Goal: Download file/media

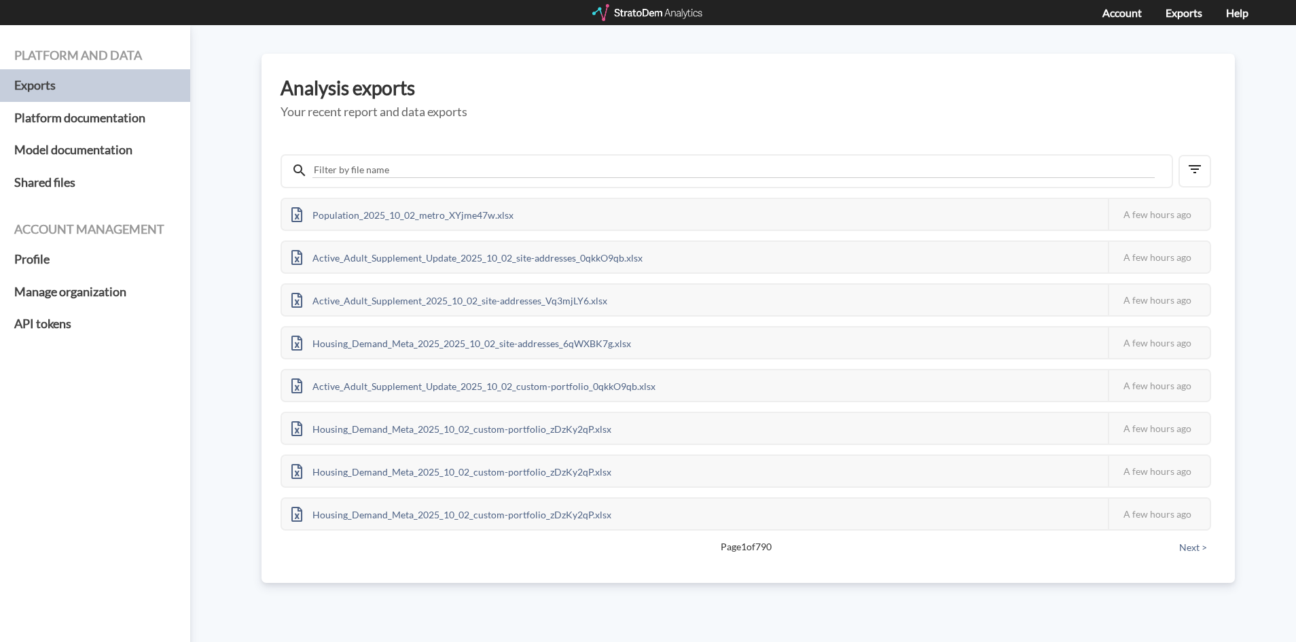
click at [650, 12] on div at bounding box center [648, 12] width 112 height 17
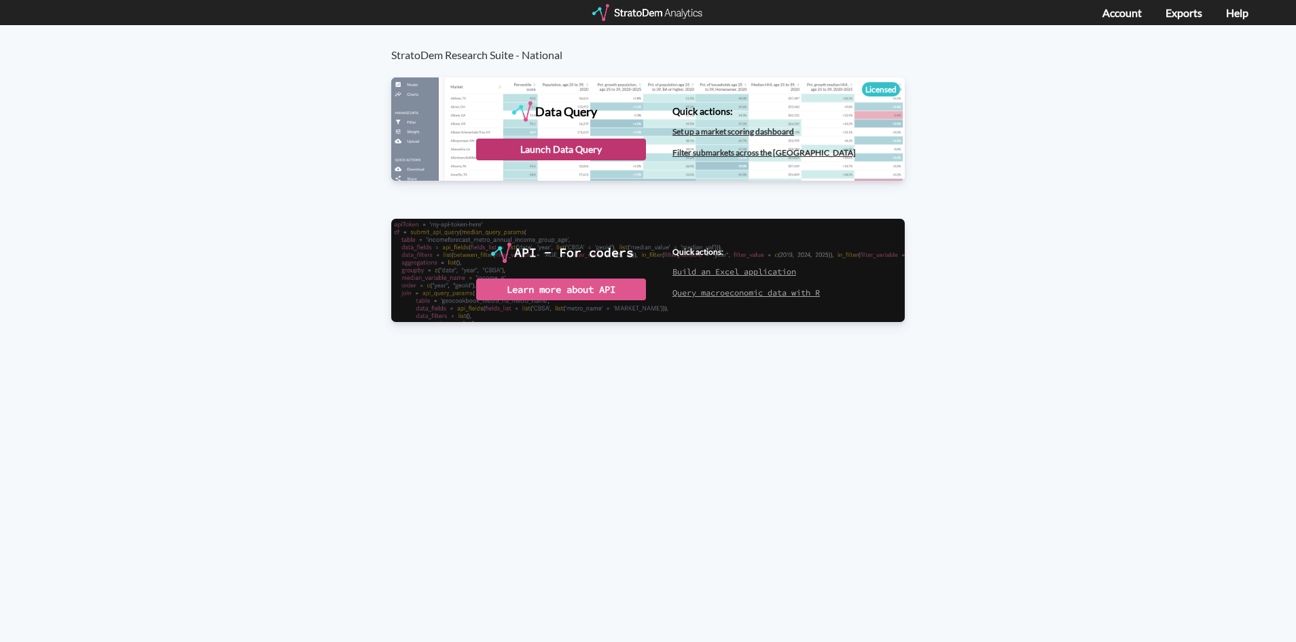
click at [593, 145] on div "Launch Data Query" at bounding box center [561, 150] width 170 height 22
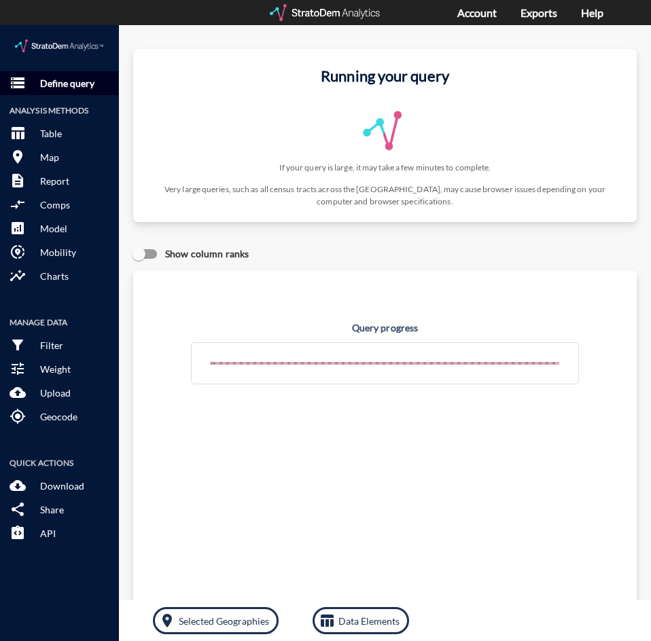
click p "Define query"
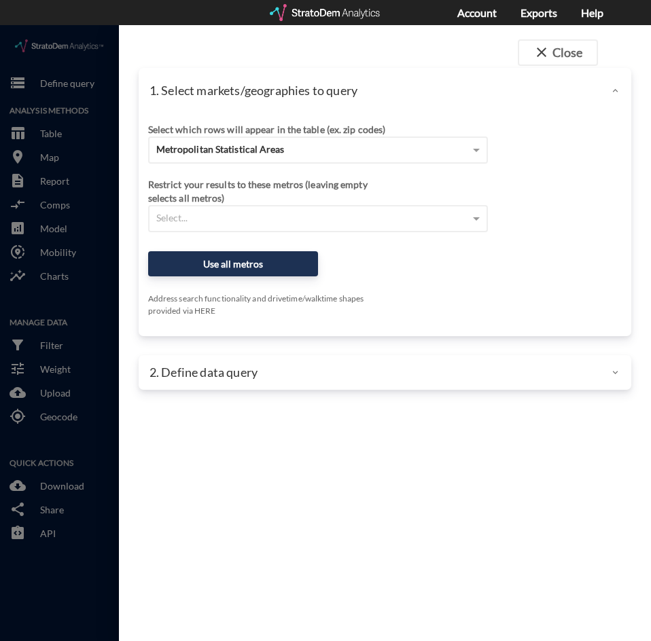
click div "Select which rows will appear in the table (ex. zip codes) Metropolitan Statist…"
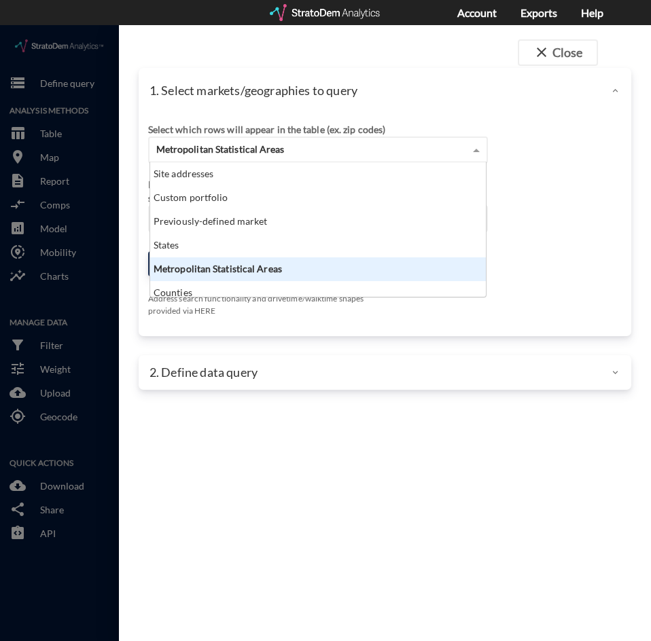
click span "Metropolitan Statistical Areas"
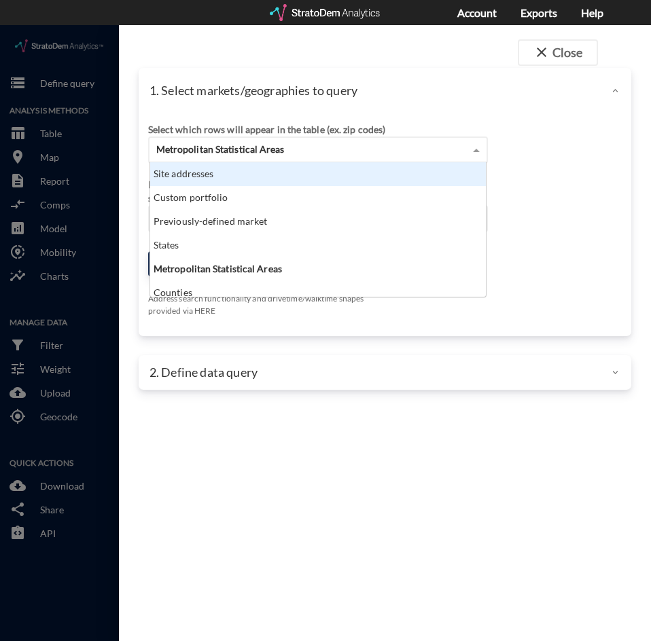
click div "Site addresses"
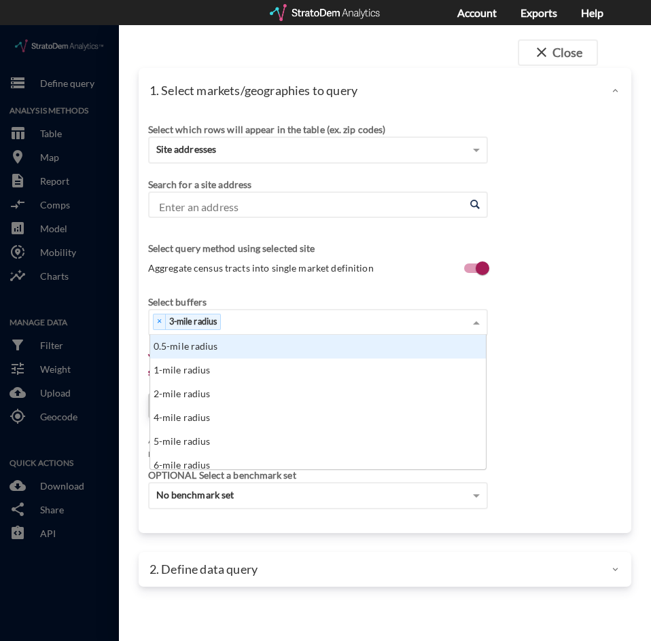
click div "× 3-mile radius"
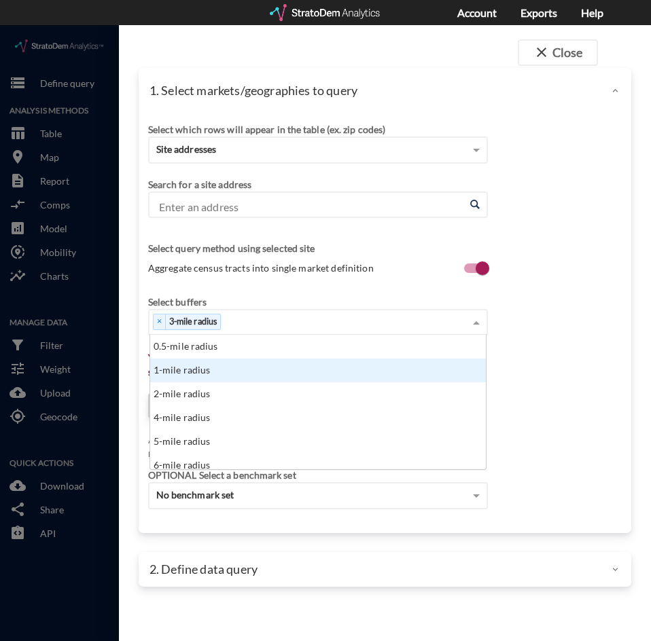
click div "1-mile radius"
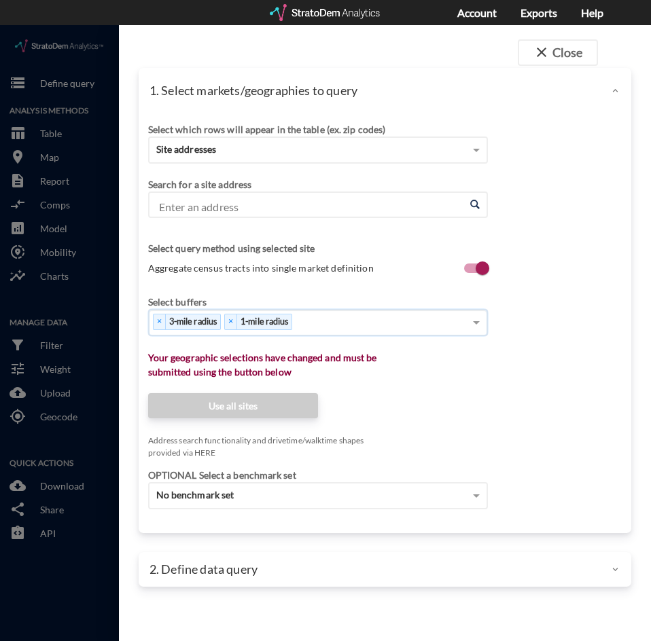
click div "× 3-mile radius × 1-mile radius"
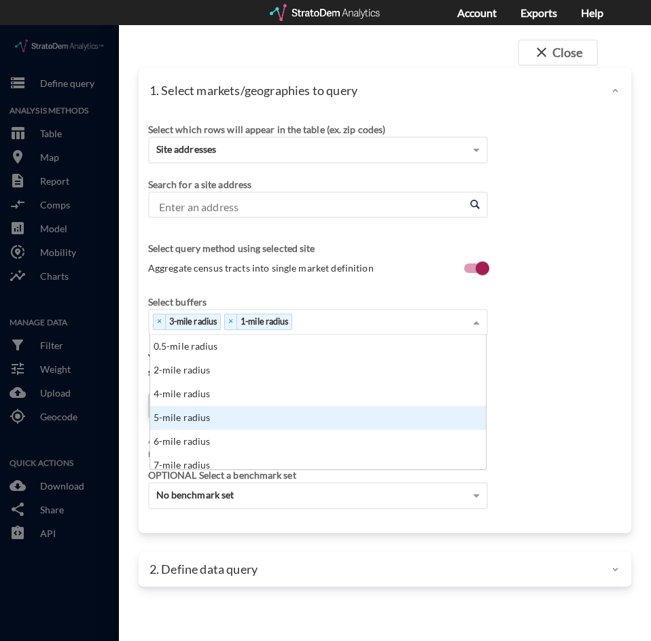
click div "5-mile radius"
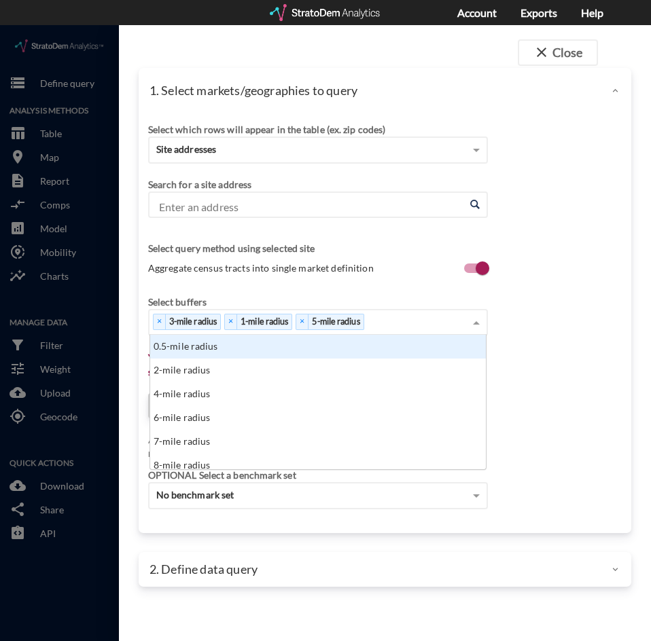
click div "× 3-mile radius × 1-mile radius × 5-mile radius"
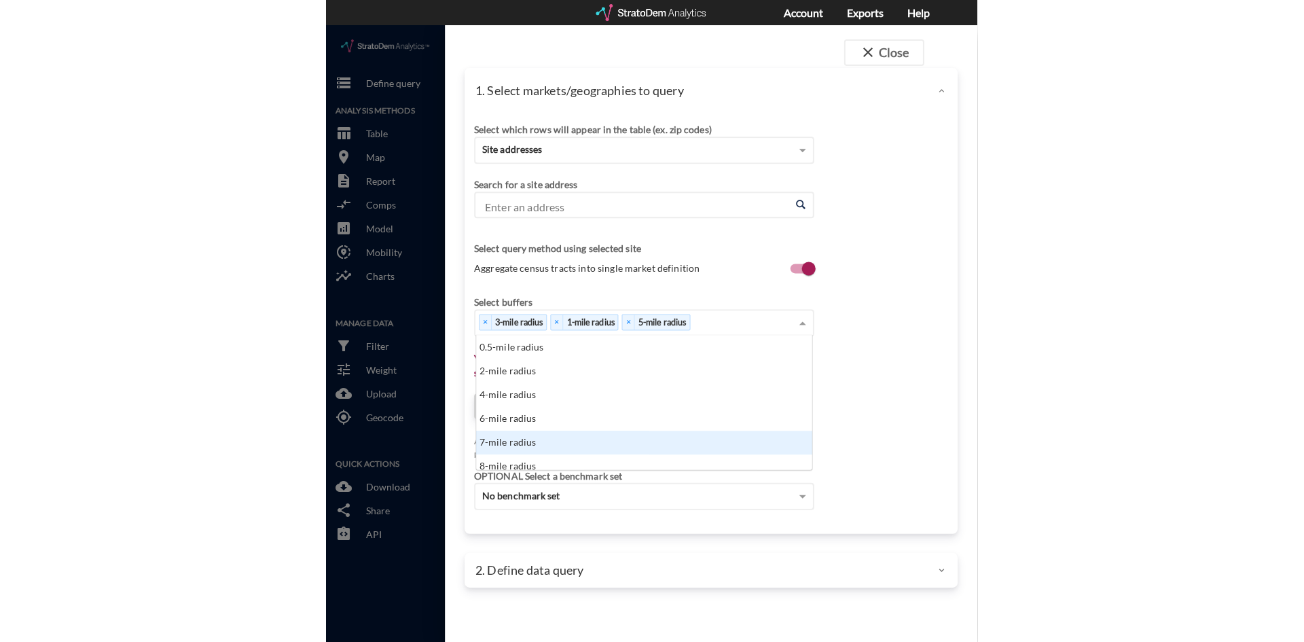
scroll to position [68, 0]
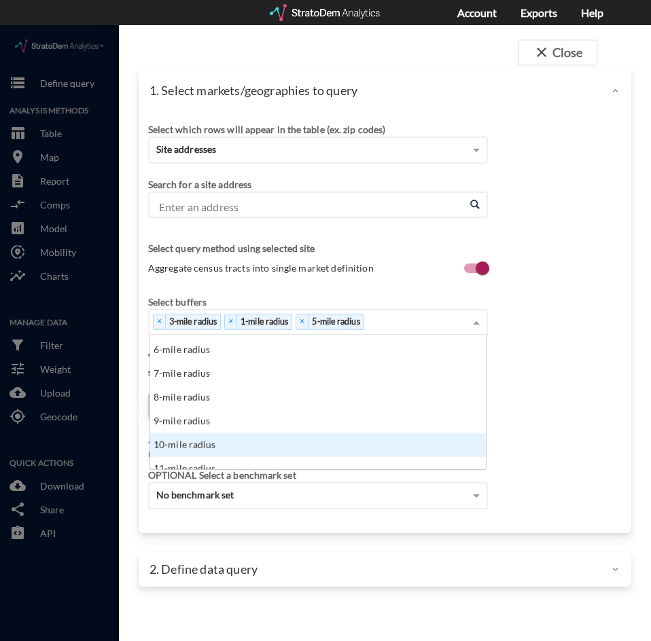
click div "10-mile radius"
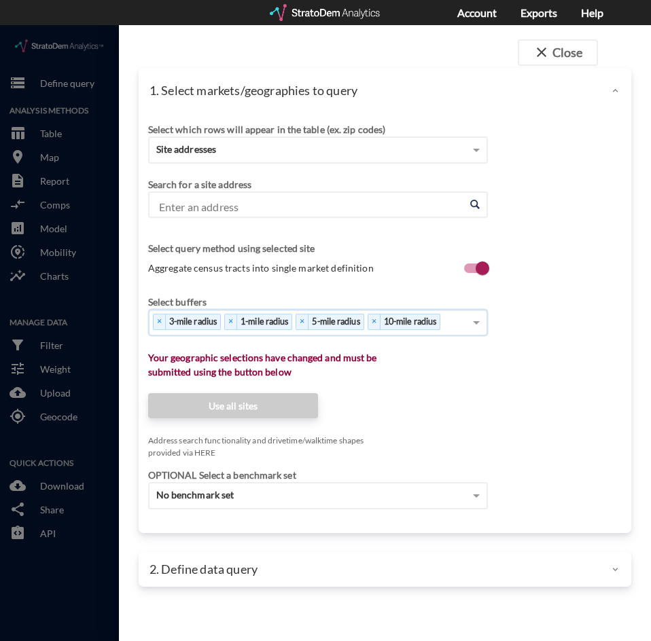
click div "Select which rows will appear in the table (ex. zip codes) Site addresses Selec…"
click input "Enter an address"
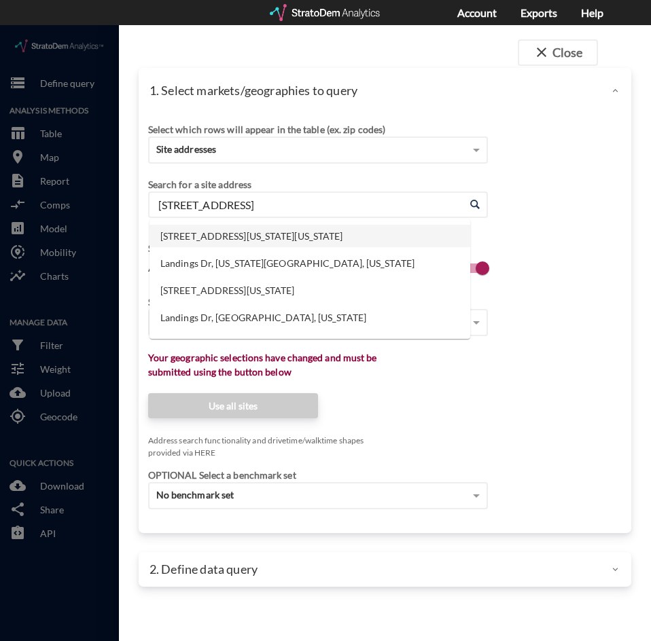
click li "101 Landings Dr, Washington, Pennsylvania"
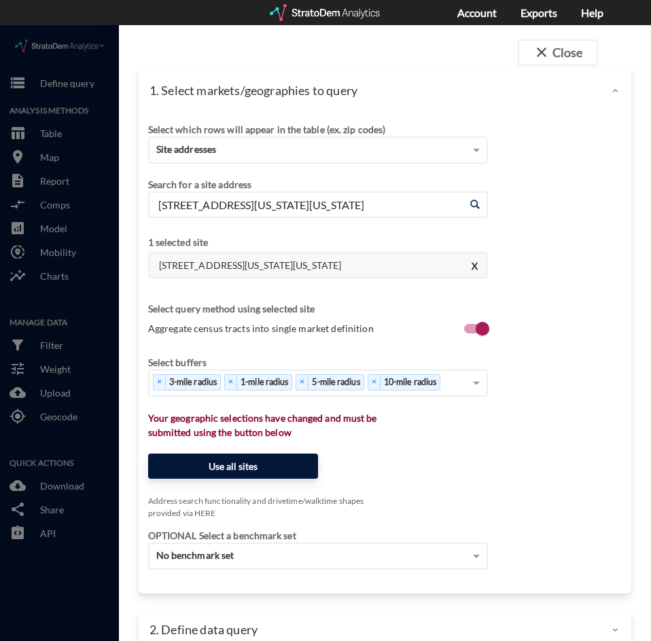
type input "101 Landings Dr, Washington, Pennsylvania"
click button "Use all sites"
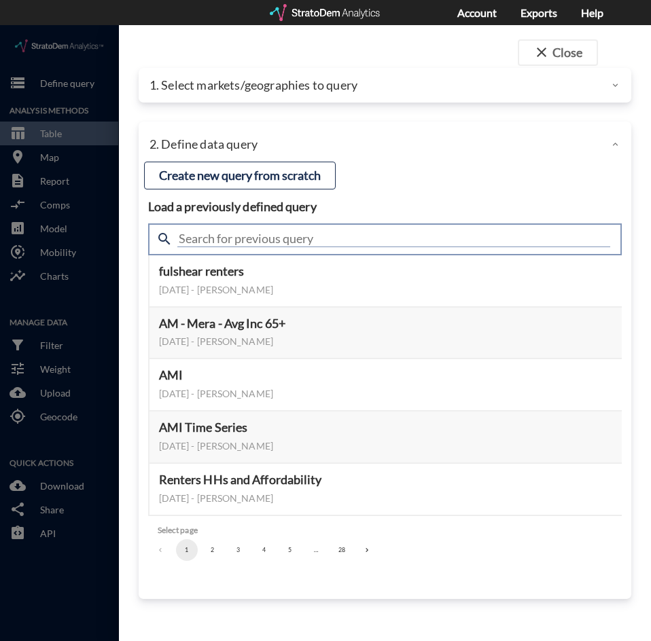
click input "text"
type input "housing demand"
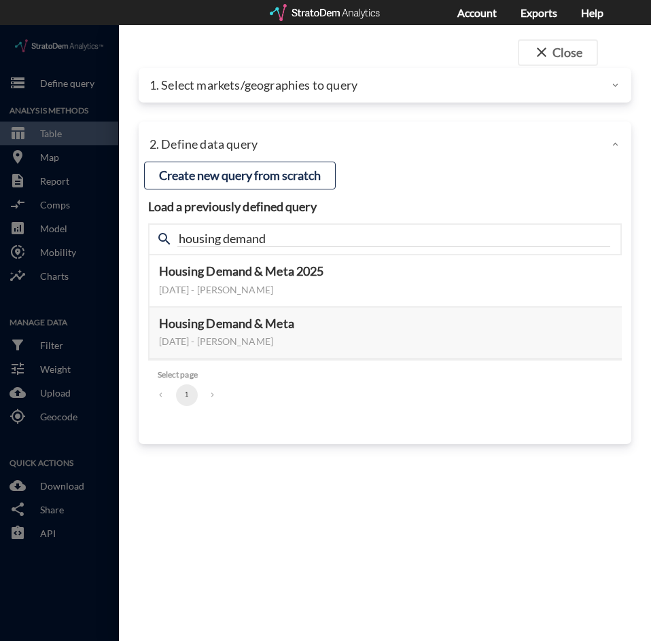
click div "close Close 1. Select markets/geographies to query Select which rows will appea…"
click button "Select this query"
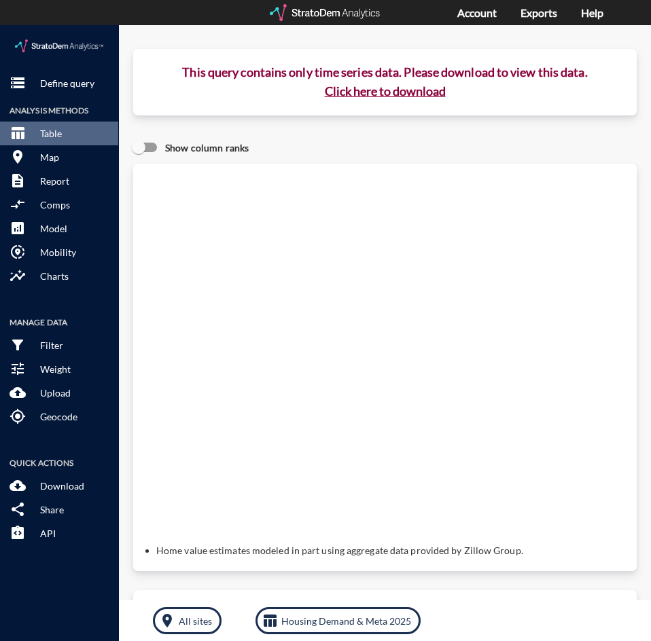
click button "Click here to download"
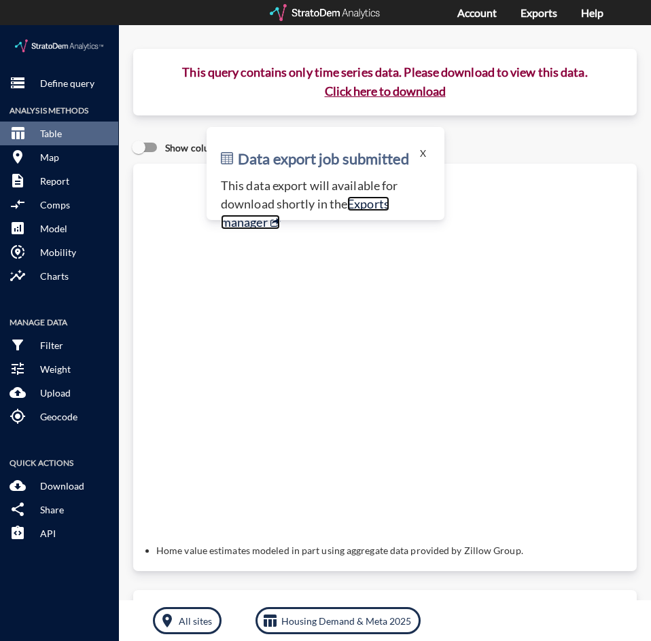
click link "Exports manager"
click p "Define query"
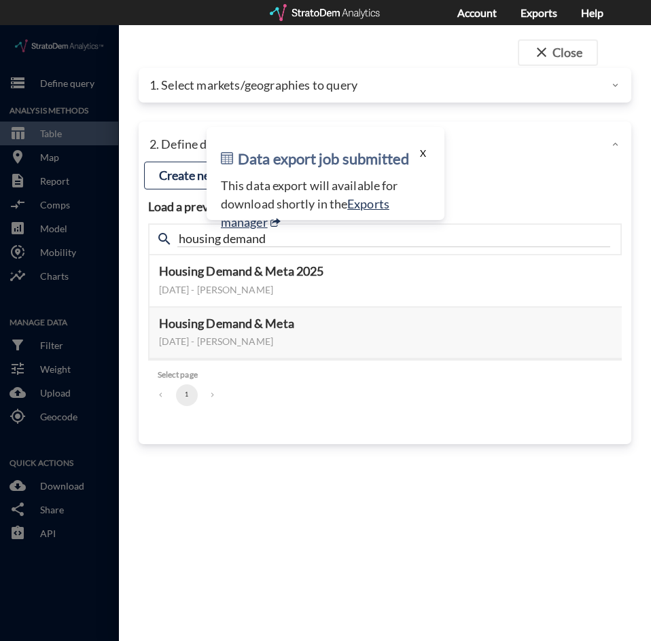
click button "X"
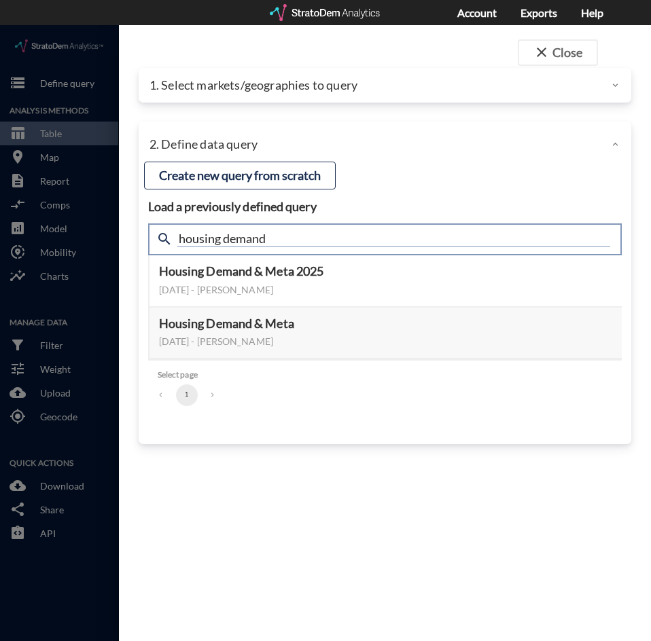
click input "housing demand"
type input "active adult"
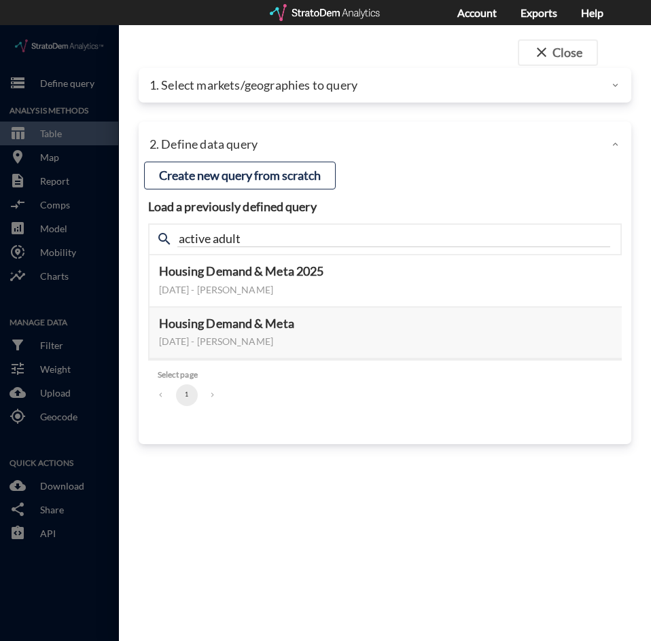
click div "close Close 1. Select markets/geographies to query Select which rows will appea…"
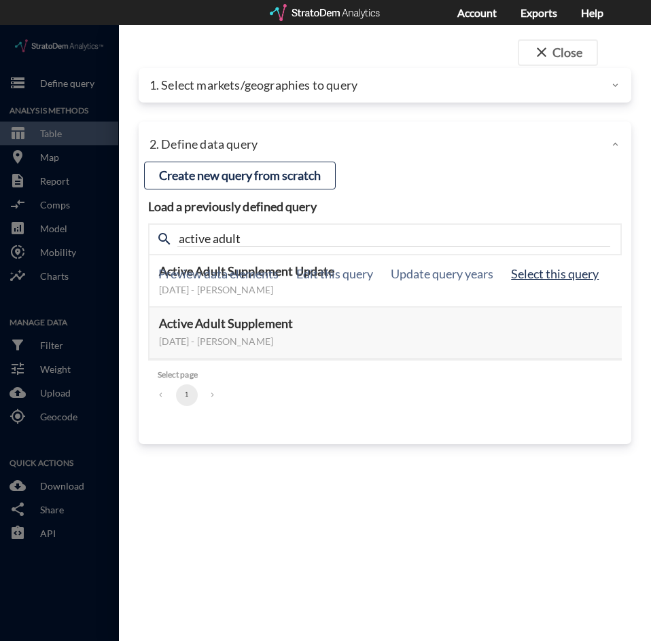
click button "Select this query"
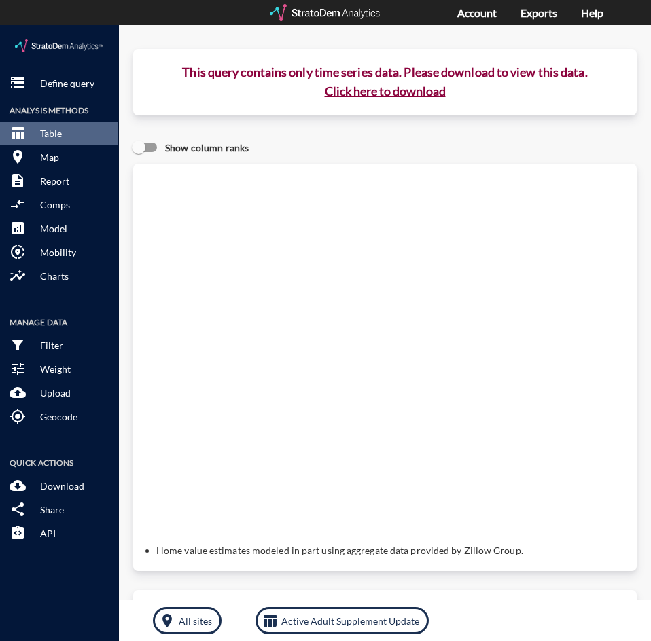
click button "Click here to download"
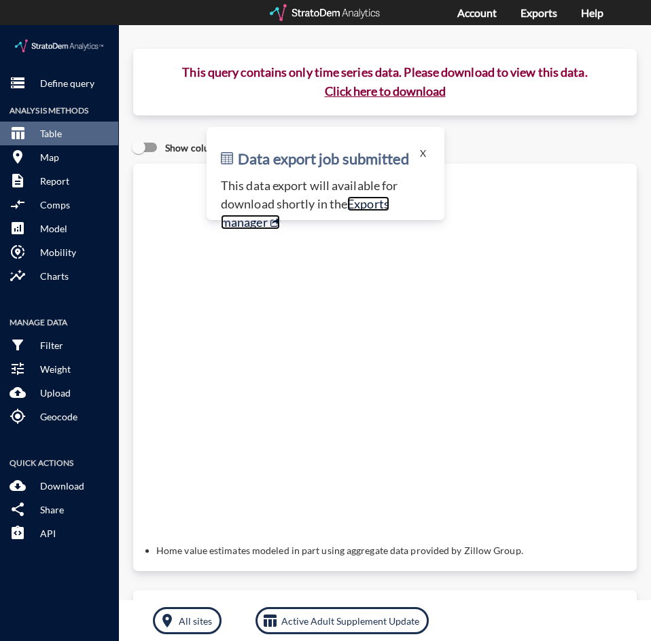
click link "Exports manager"
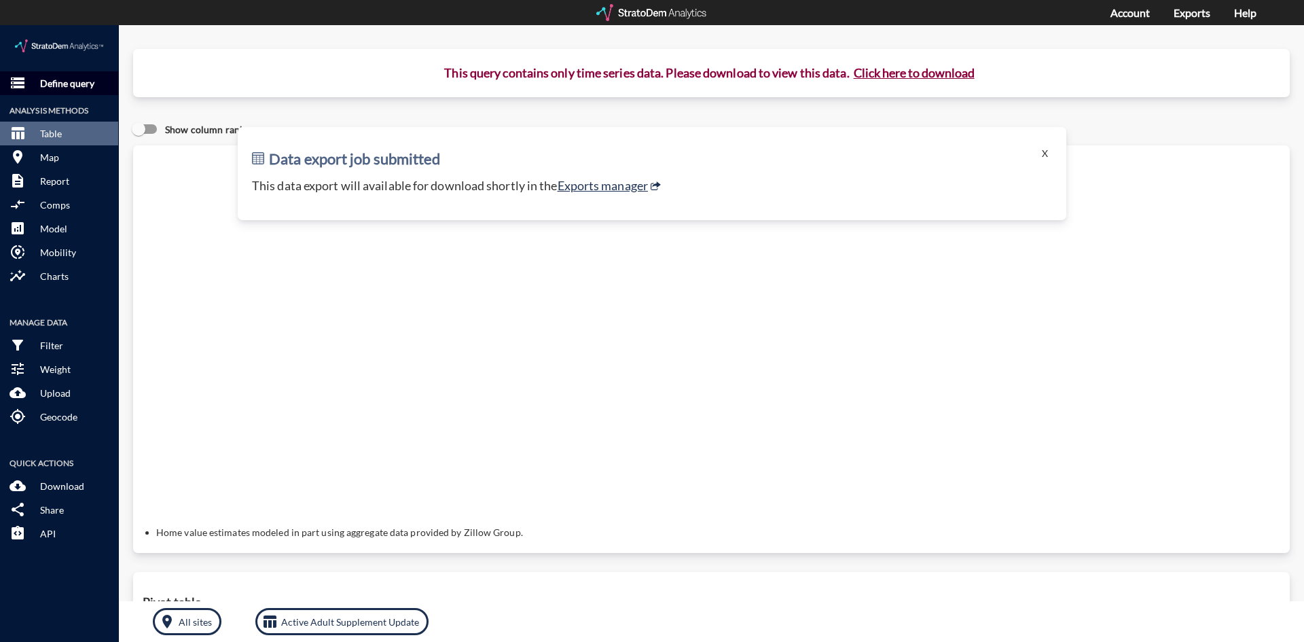
click p "Define query"
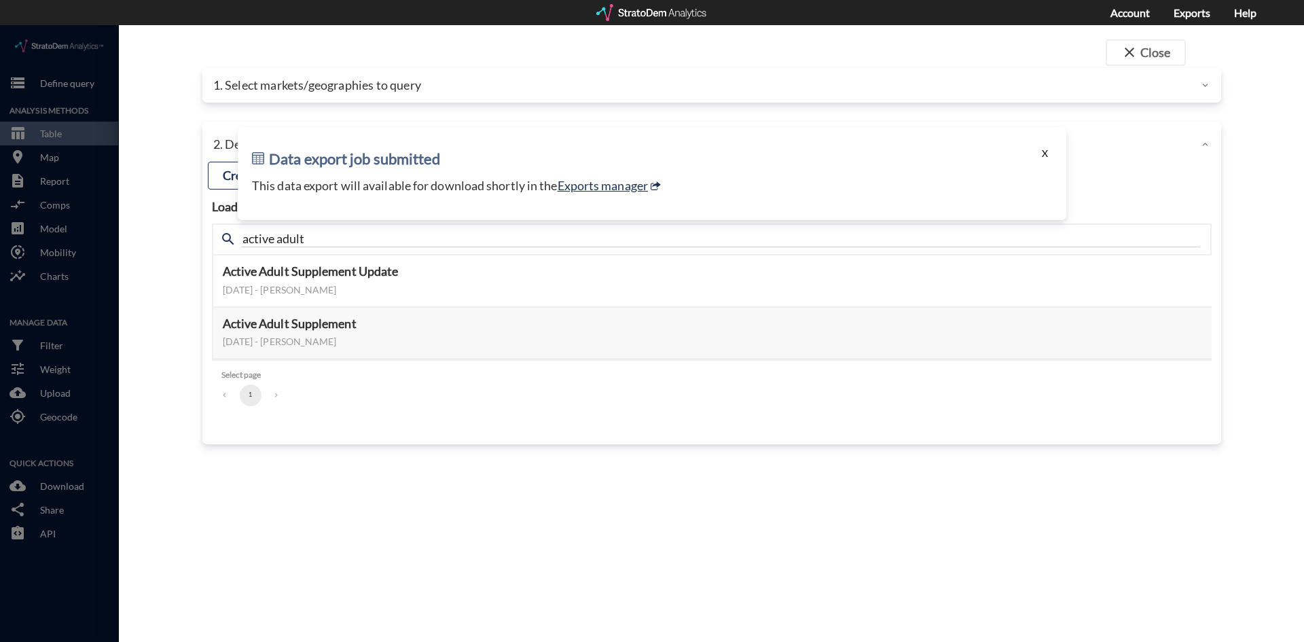
click button "X"
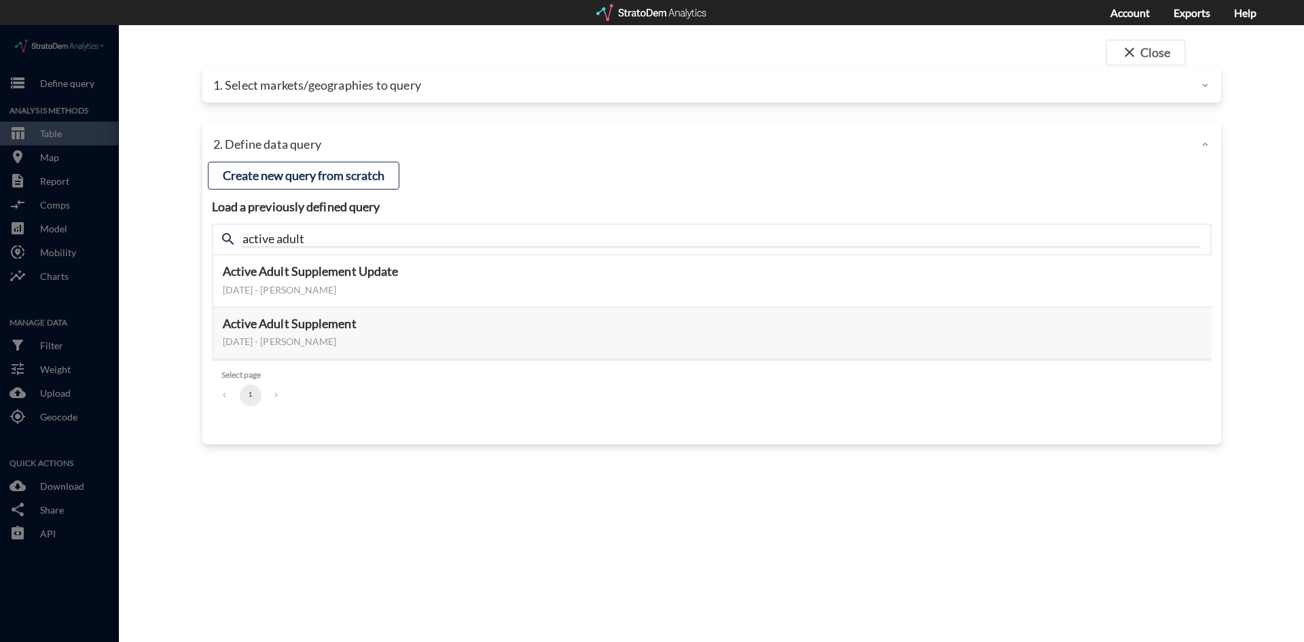
click div "1. Select markets/geographies to query"
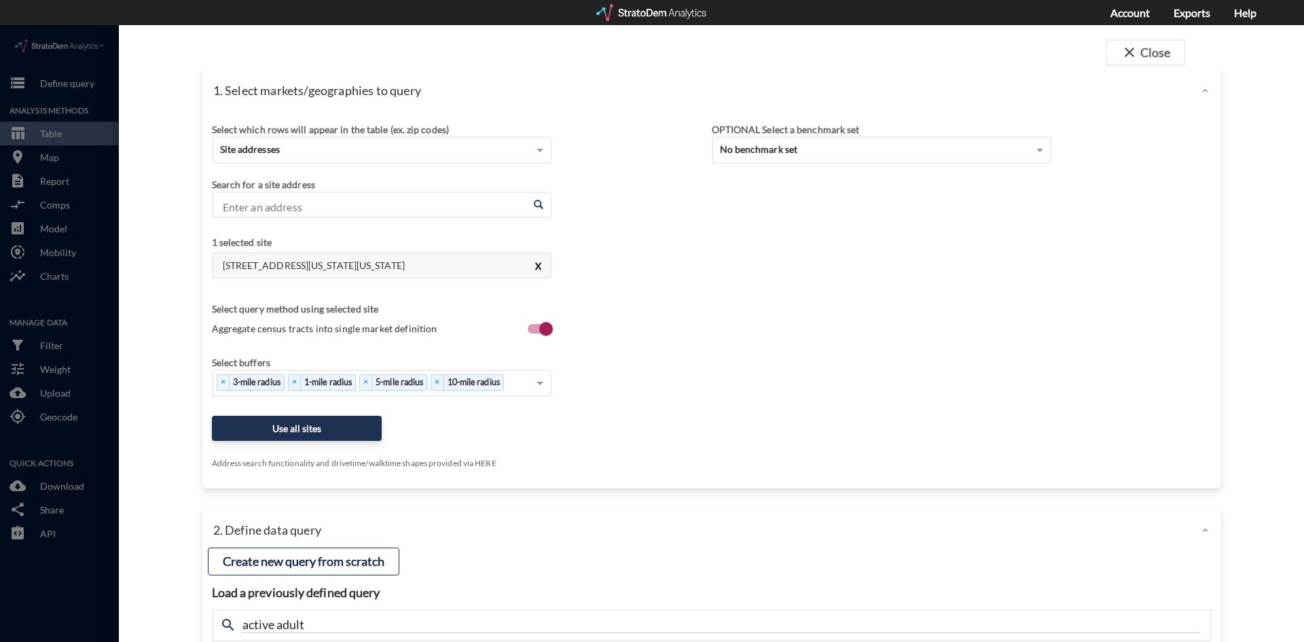
click button "X"
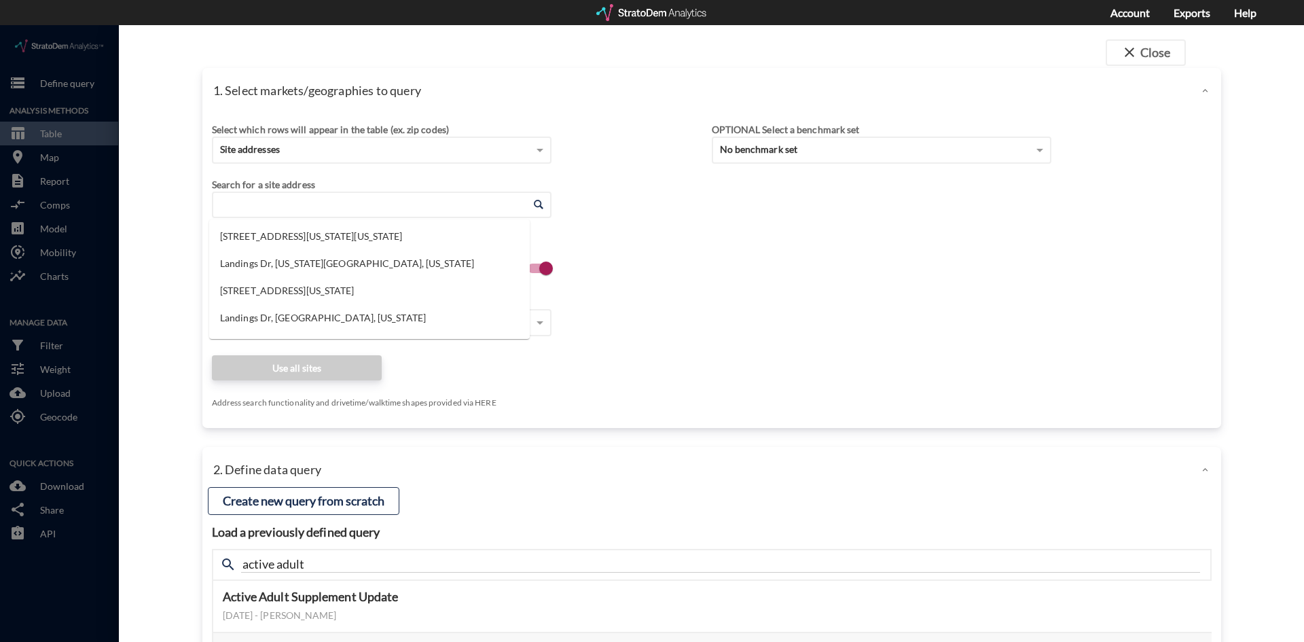
click input "Enter an address"
click li "1525 Suzy St, Lebanon, Pennsylvania"
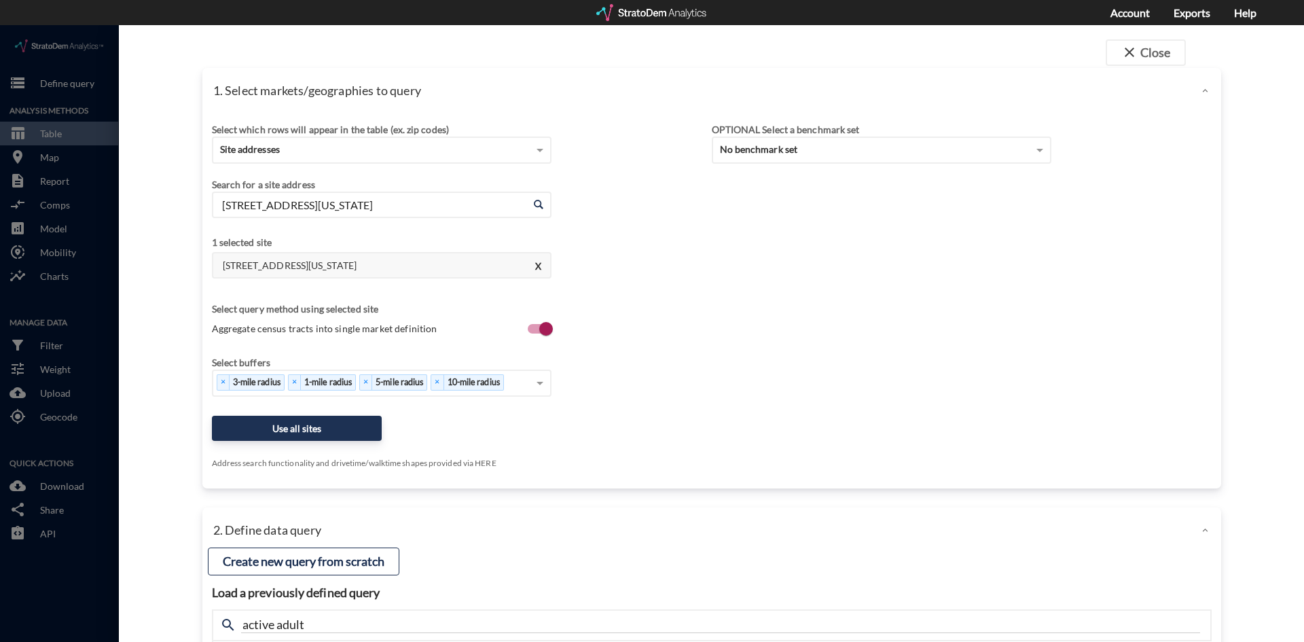
type input "1525 Suzy St, Lebanon, Pennsylvania"
click div "close Close 1. Select markets/geographies to query Select which rows will appea…"
click button "Use all sites"
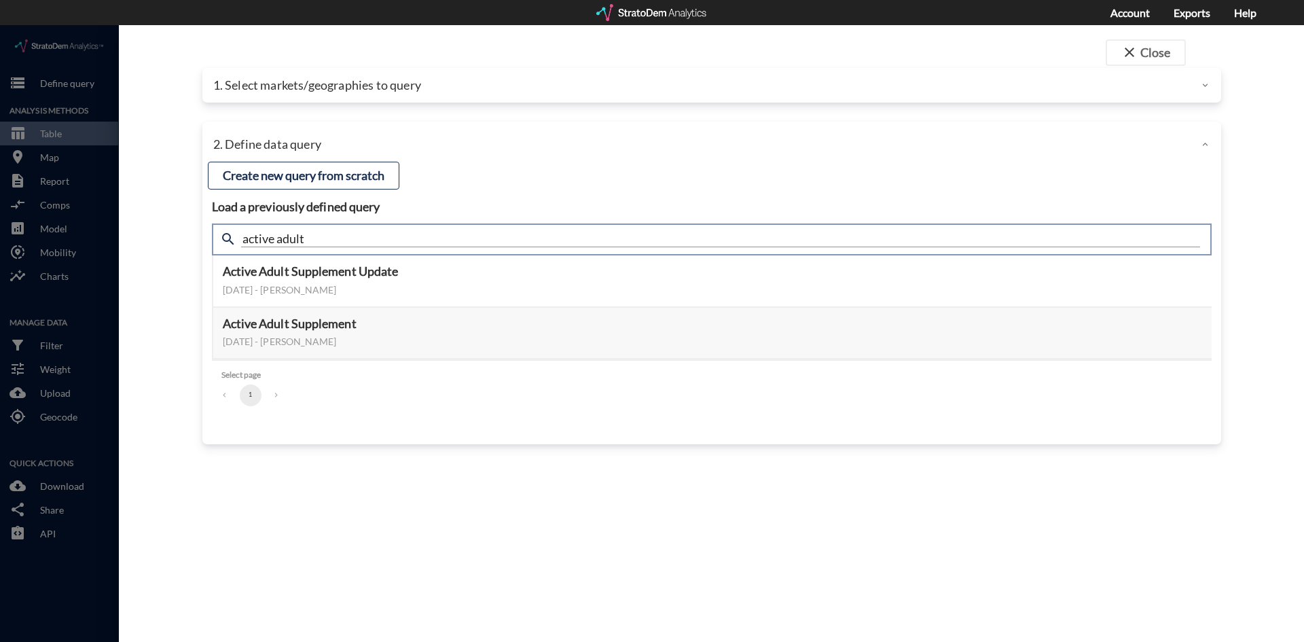
click input "active adult"
type input "housing demand"
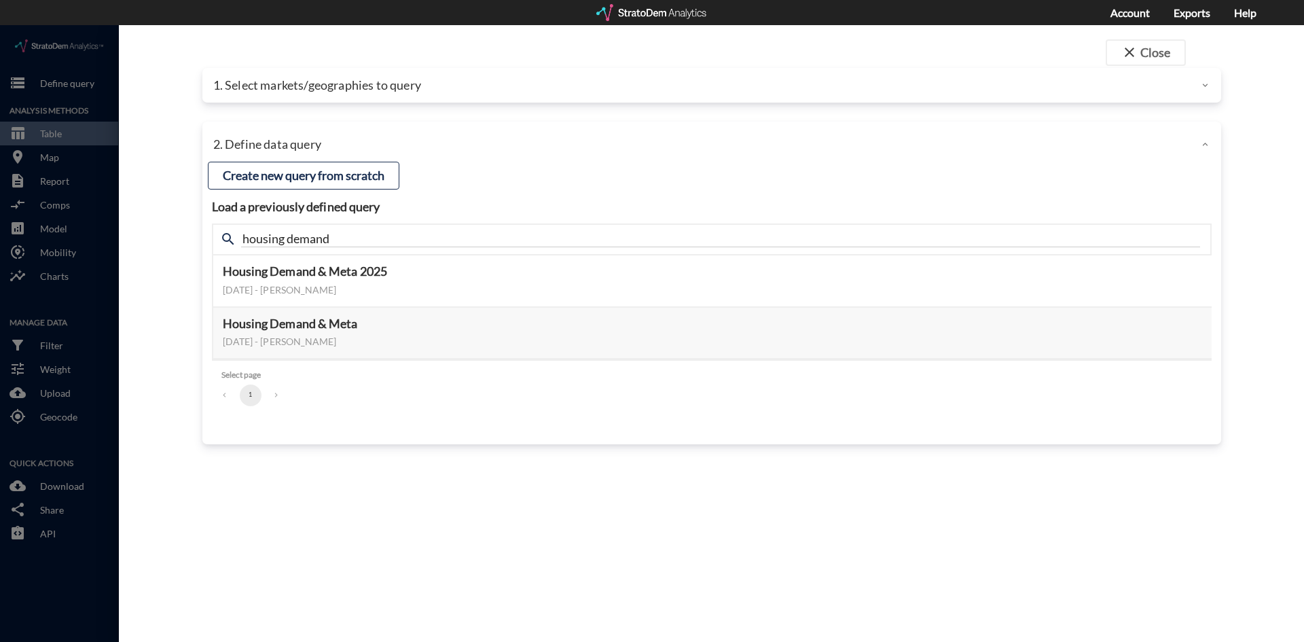
click div "close Close 1. Select markets/geographies to query Select which rows will appea…"
click button "Select this query"
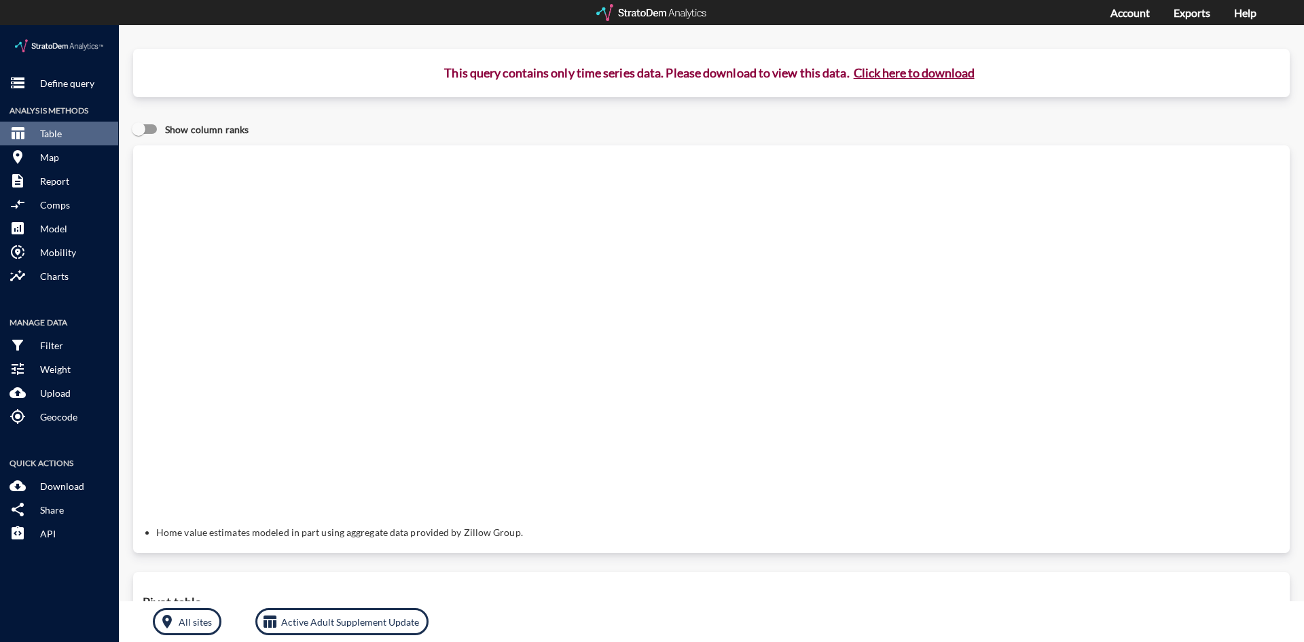
click button "Click here to download"
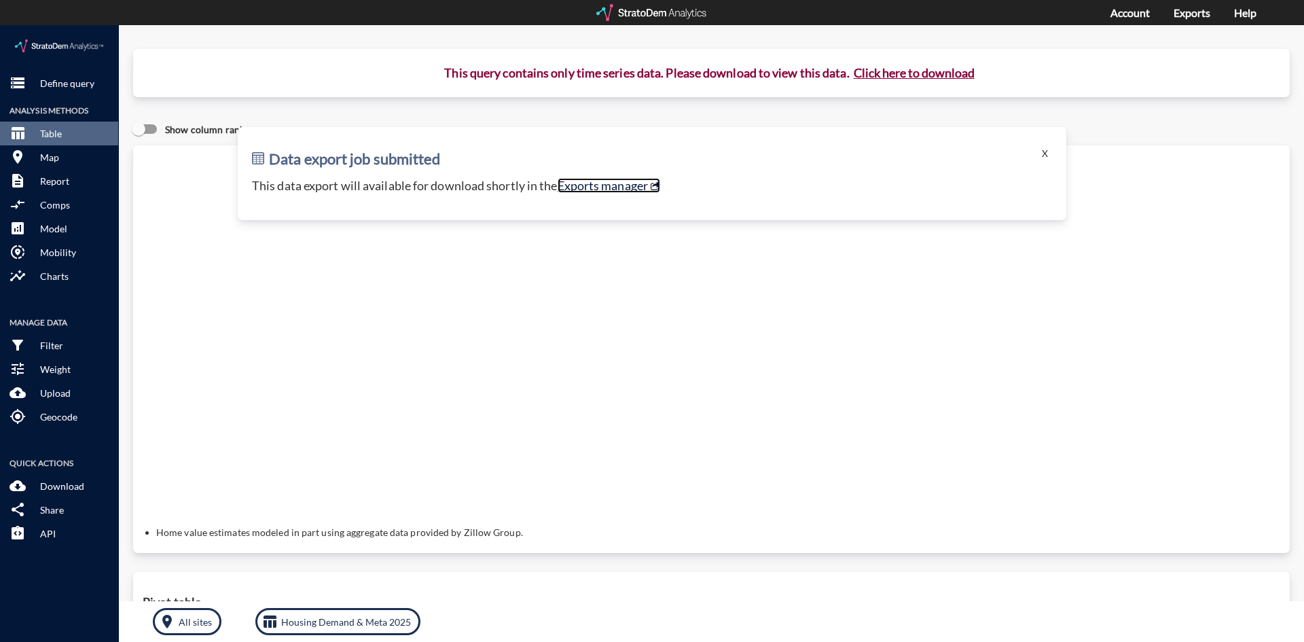
click link "Exports manager"
click p "Define query"
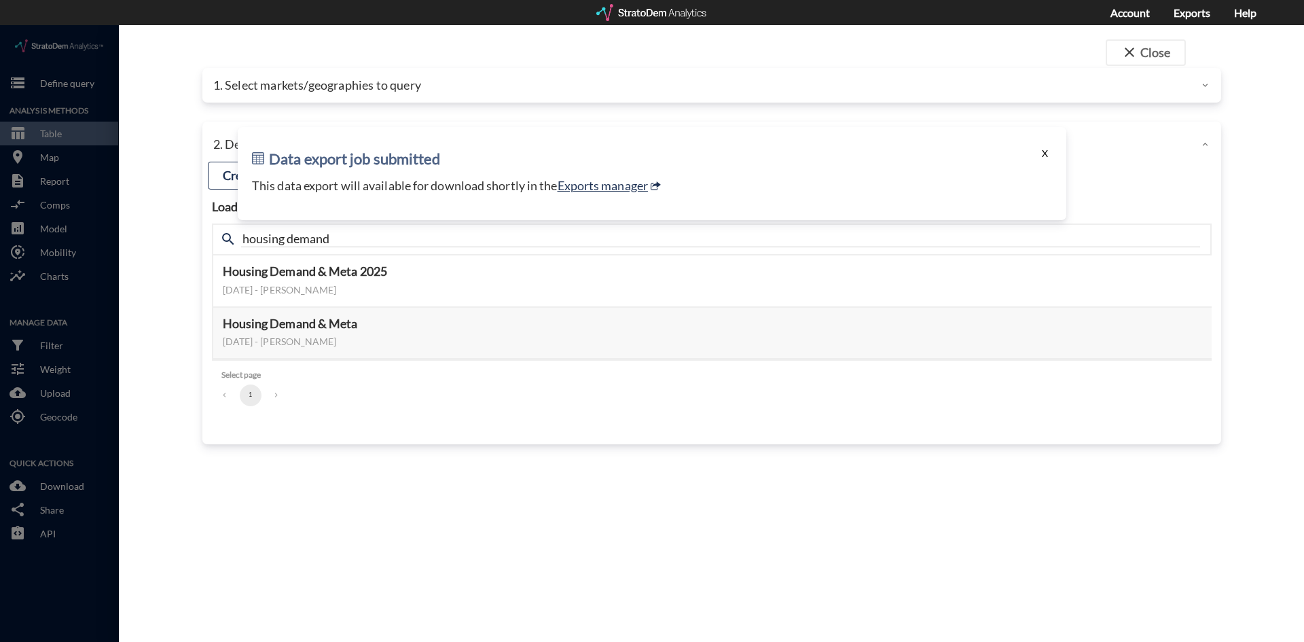
click button "X"
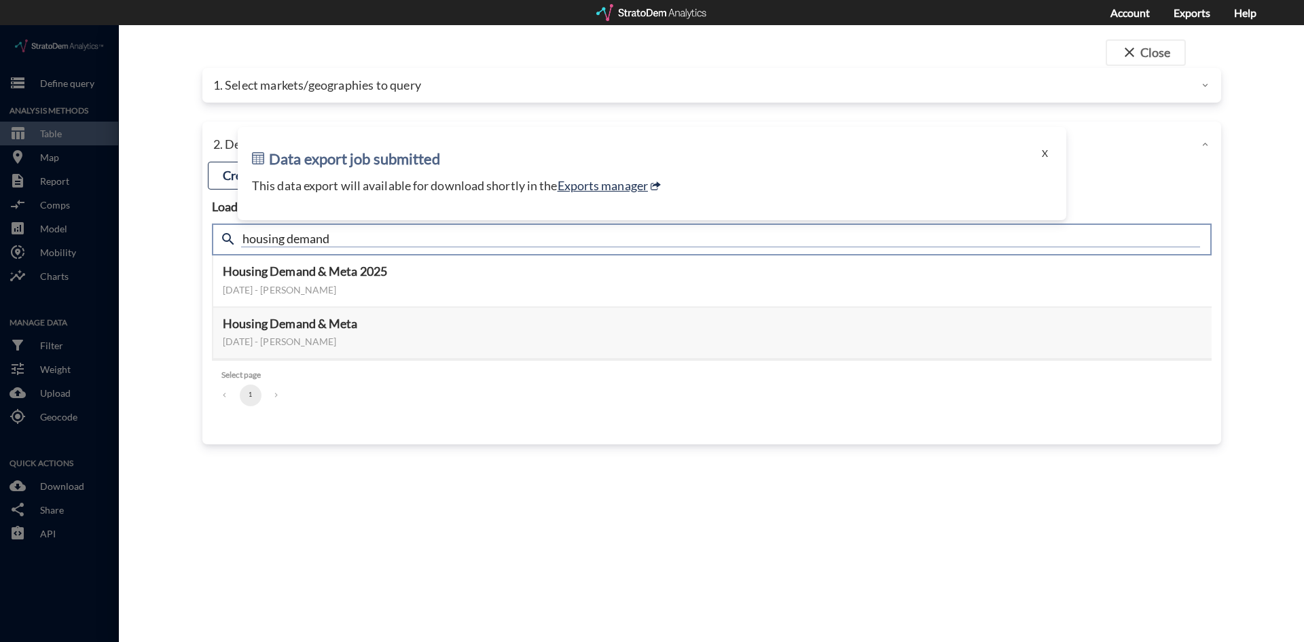
click input "housing demand"
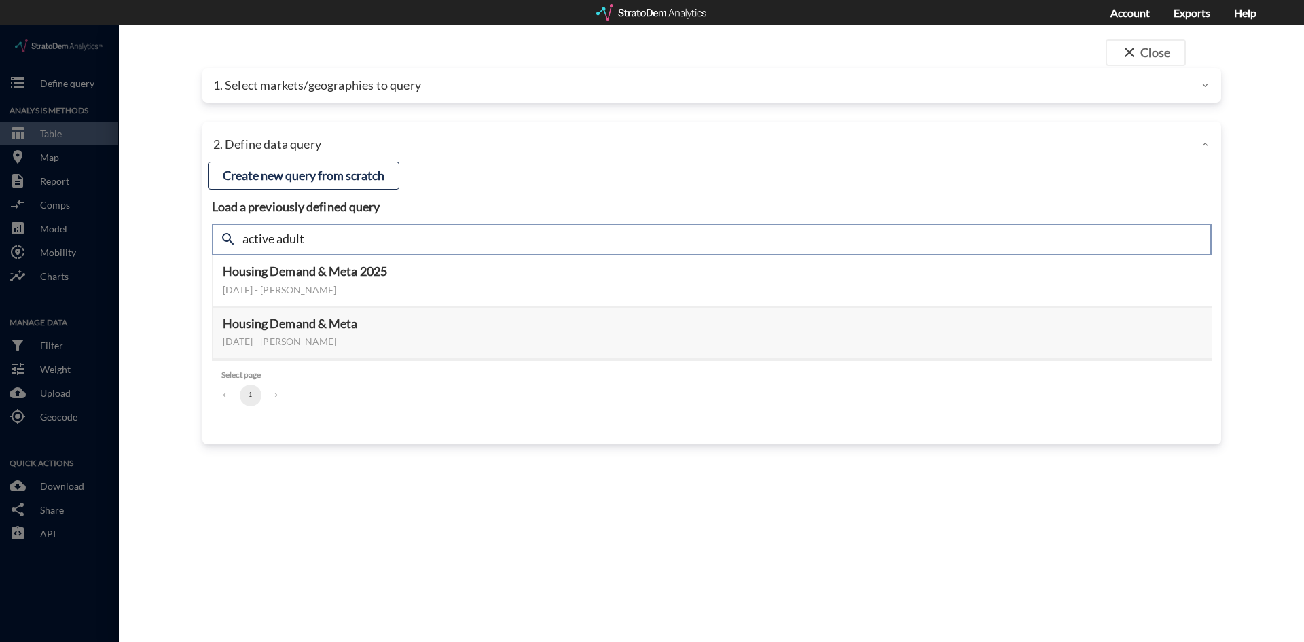
type input "active adult"
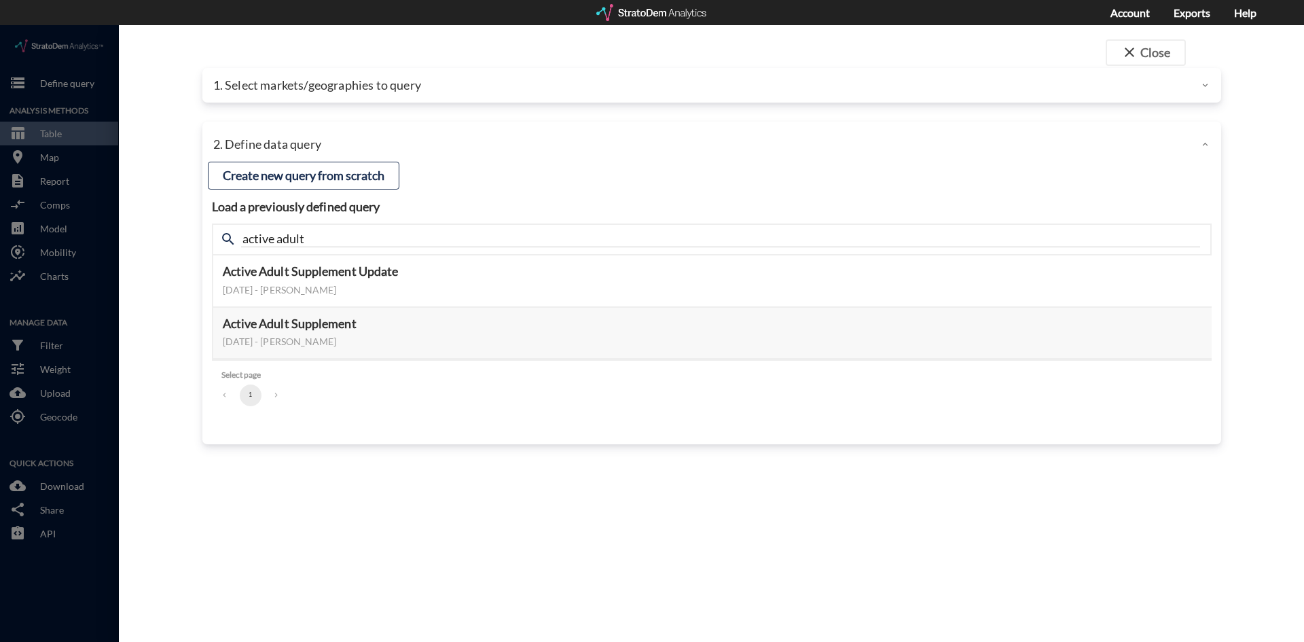
click div "close Close 1. Select markets/geographies to query Select which rows will appea…"
click button "Select this query"
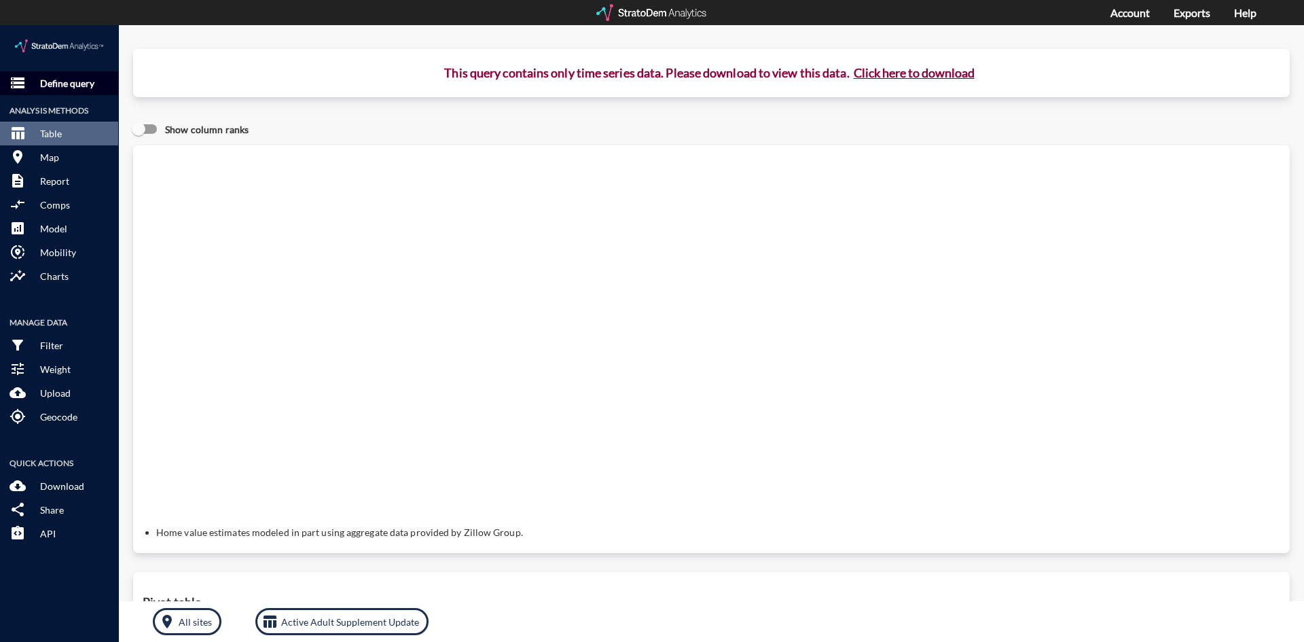
click p "Define query"
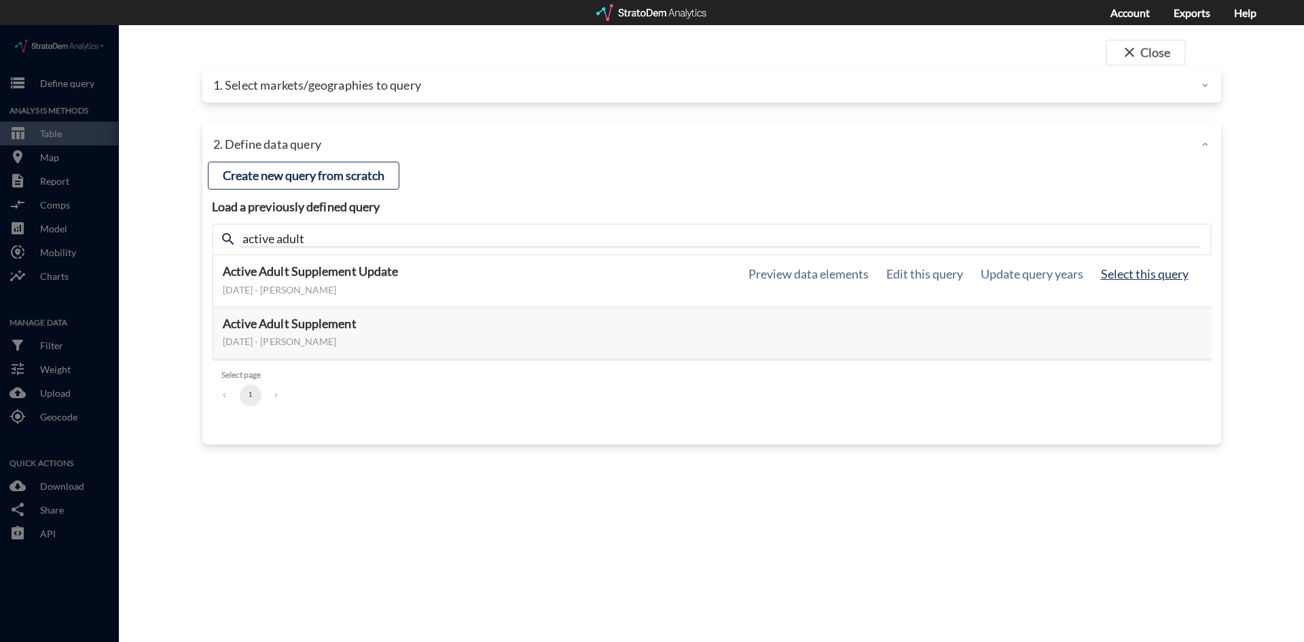
click button "Select this query"
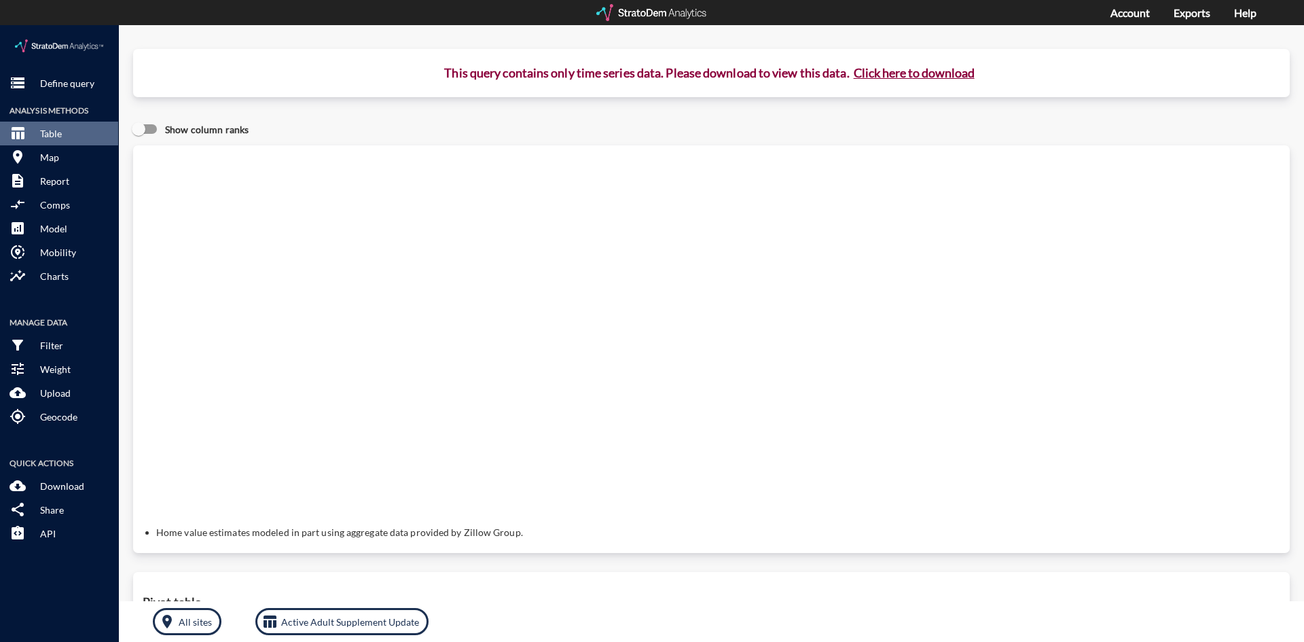
click button "Click here to download"
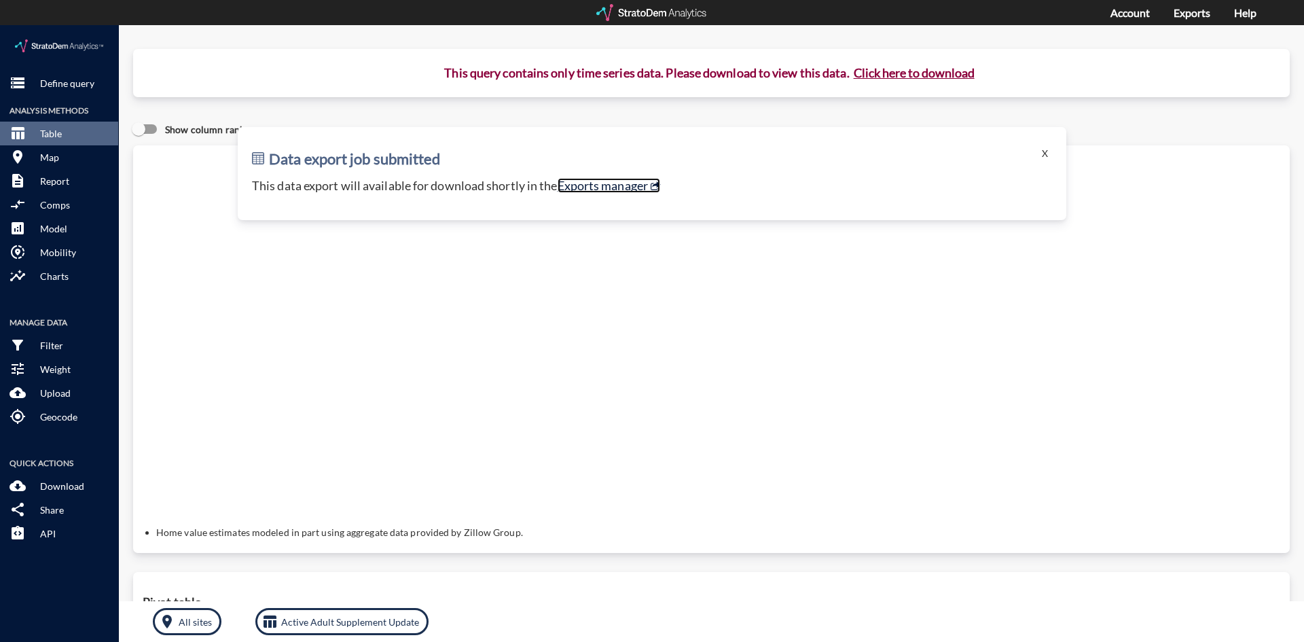
click link "Exports manager"
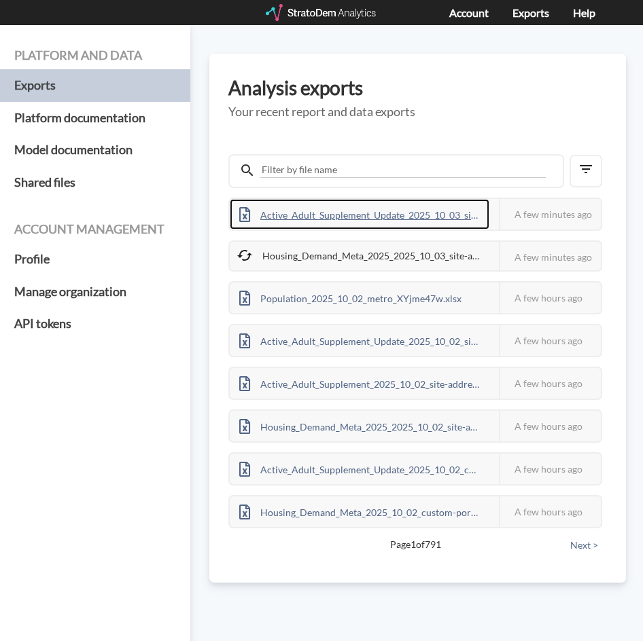
click at [368, 215] on div "Active_Adult_Supplement_Update_2025_10_03_site-addresses_0qkkO9qb.xlsx" at bounding box center [360, 214] width 260 height 31
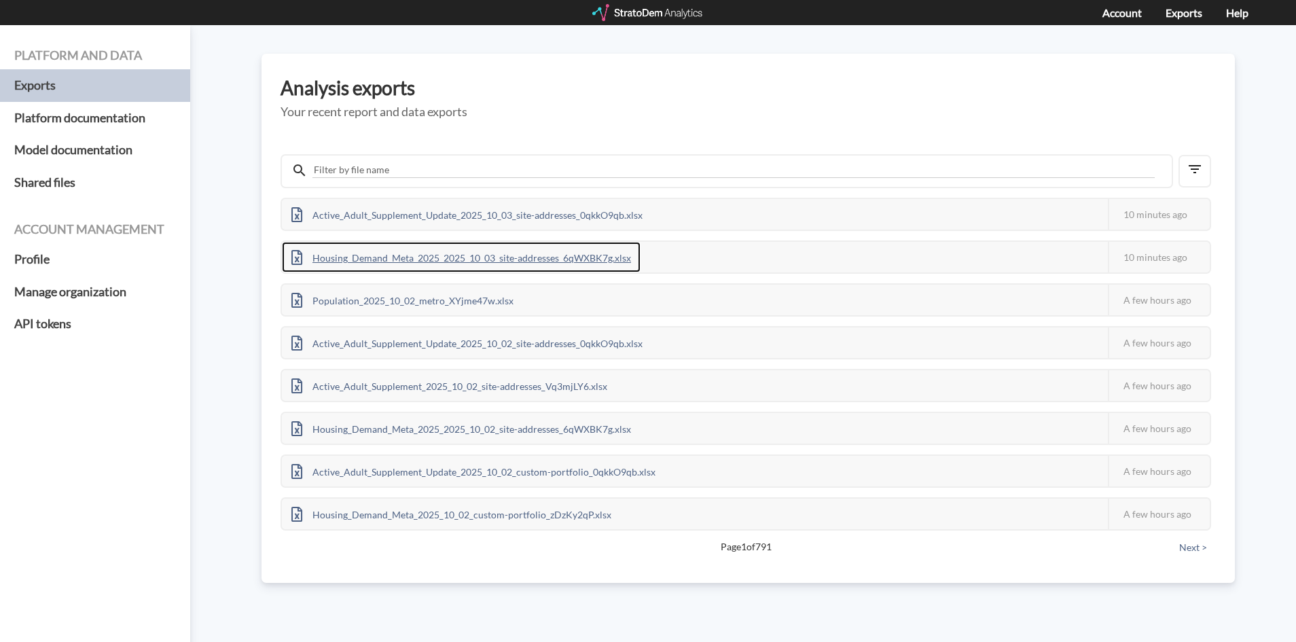
click at [539, 253] on div "Housing_Demand_Meta_2025_2025_10_03_site-addresses_6qWXBK7g.xlsx" at bounding box center [461, 257] width 359 height 31
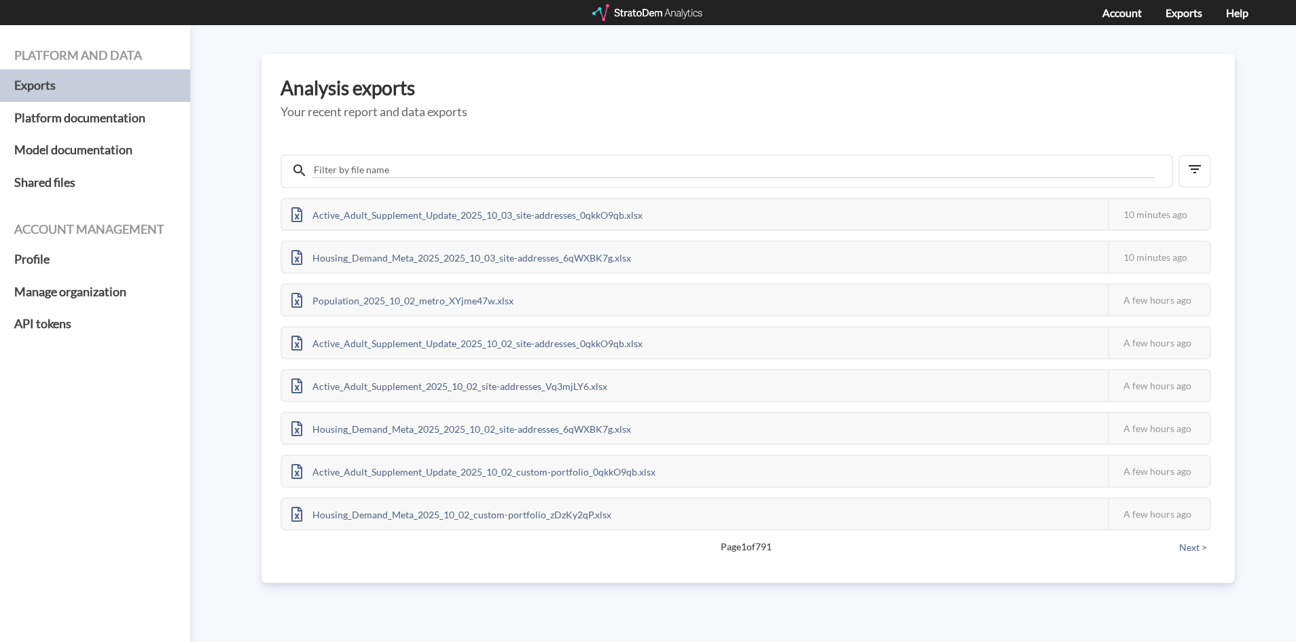
click at [642, 79] on h3 "Analysis exports" at bounding box center [748, 87] width 935 height 21
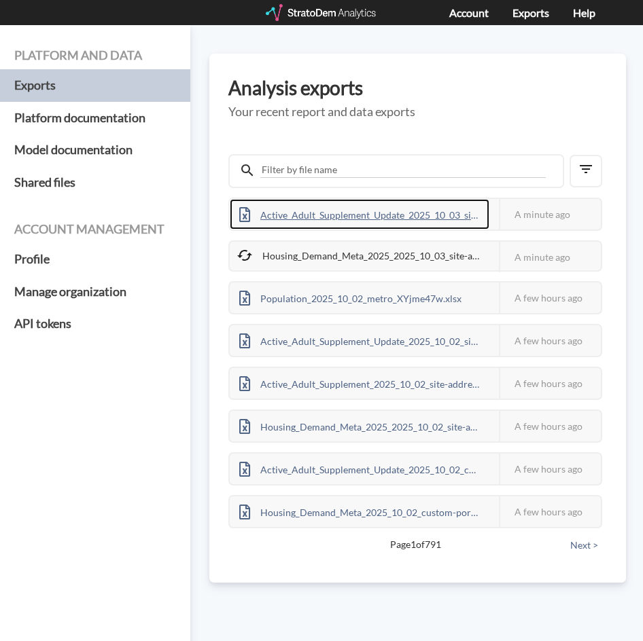
click at [341, 213] on div "Active_Adult_Supplement_Update_2025_10_03_site-addresses_0qkkO9qb.xlsx" at bounding box center [360, 214] width 260 height 31
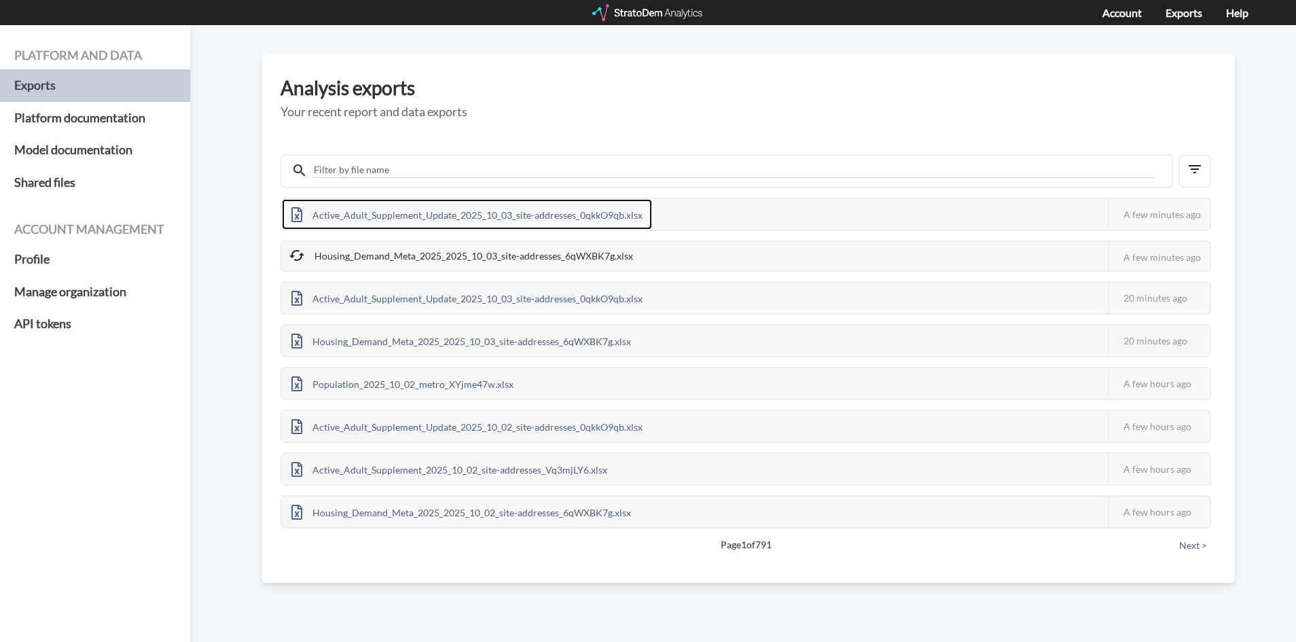
drag, startPoint x: 432, startPoint y: 209, endPoint x: 489, endPoint y: 162, distance: 73.4
click at [432, 209] on div "Active_Adult_Supplement_Update_2025_10_03_site-addresses_0qkkO9qb.xlsx" at bounding box center [467, 214] width 370 height 31
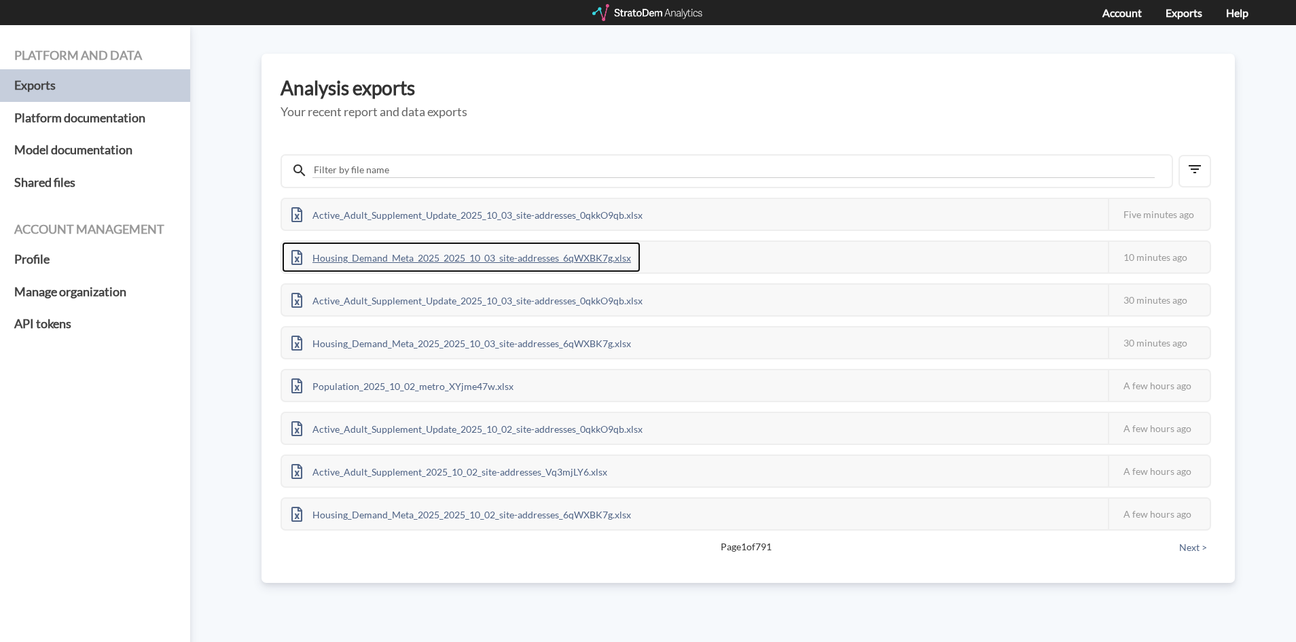
click at [353, 245] on div "Housing_Demand_Meta_2025_2025_10_03_site-addresses_6qWXBK7g.xlsx" at bounding box center [461, 257] width 359 height 31
